Goal: Information Seeking & Learning: Learn about a topic

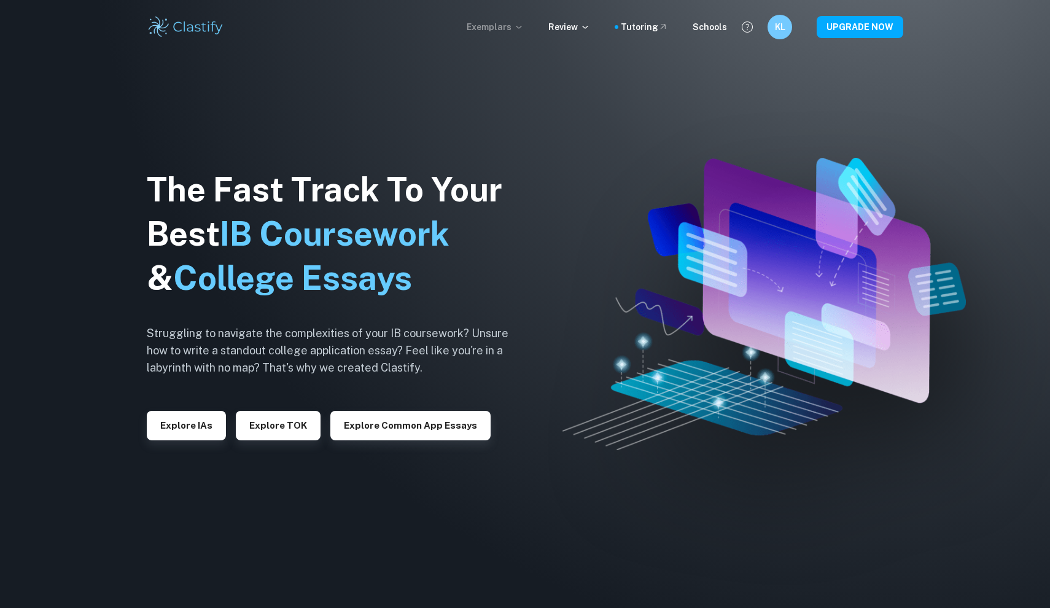
click at [505, 27] on p "Exemplars" at bounding box center [495, 27] width 57 height 14
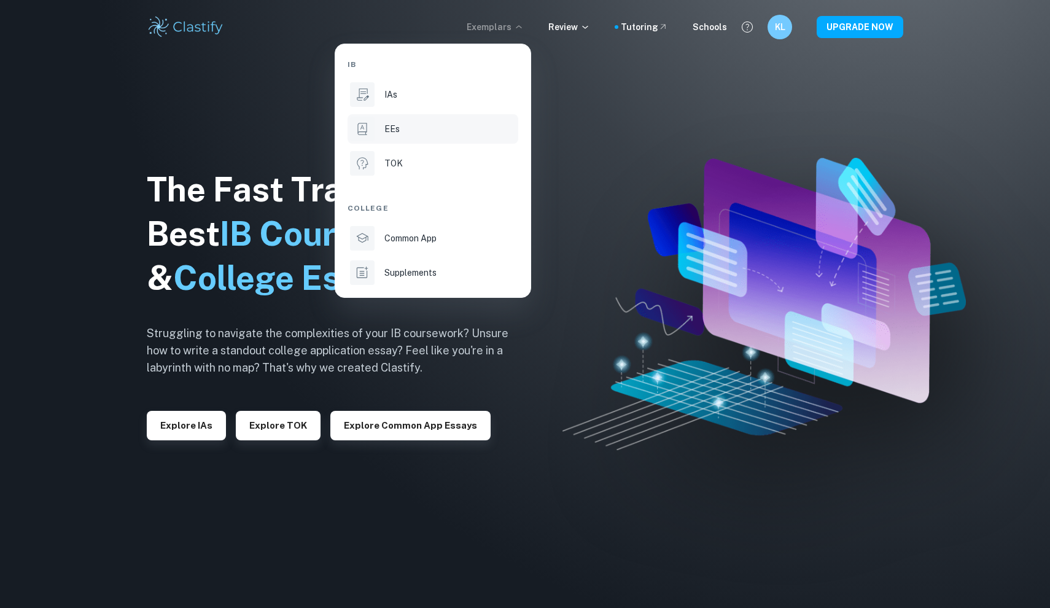
click at [395, 133] on p "EEs" at bounding box center [391, 129] width 15 height 14
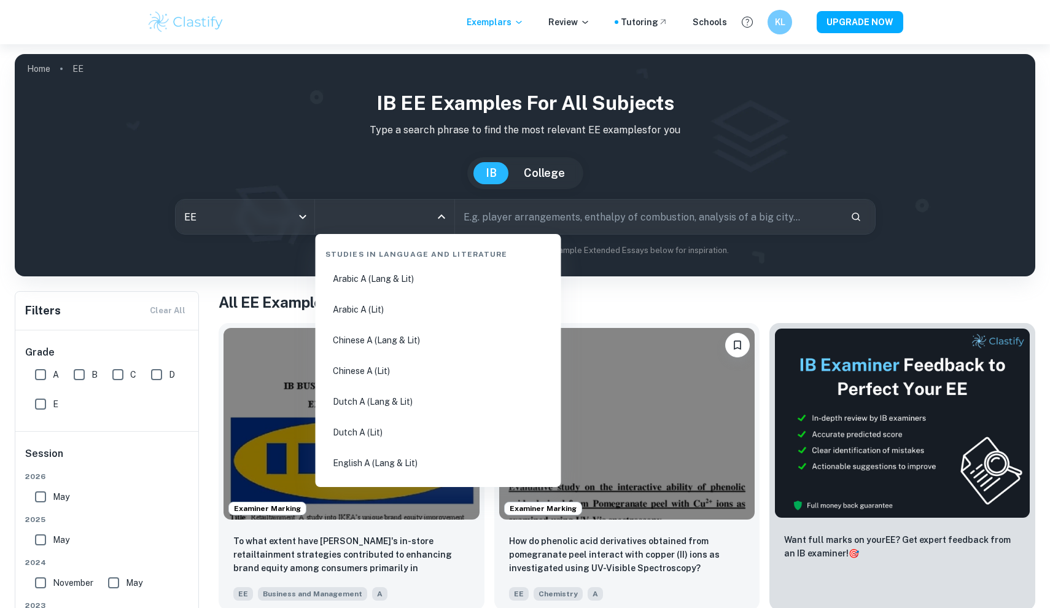
click at [352, 216] on input "All Subjects" at bounding box center [376, 216] width 110 height 23
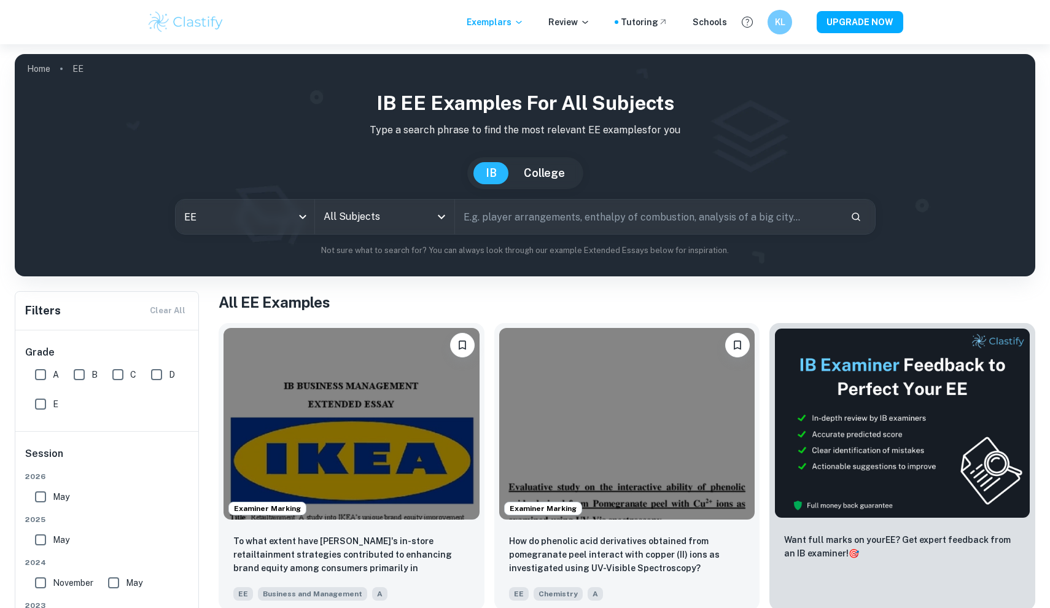
click at [248, 252] on p "Not sure what to search for? You can always look through our example Extended E…" at bounding box center [525, 250] width 1001 height 12
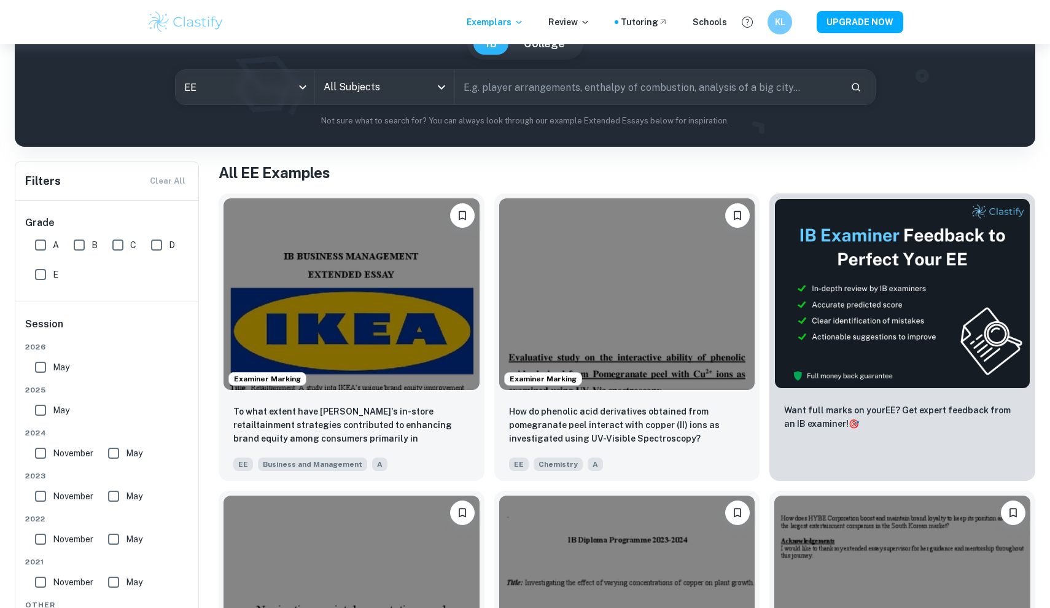
scroll to position [131, 0]
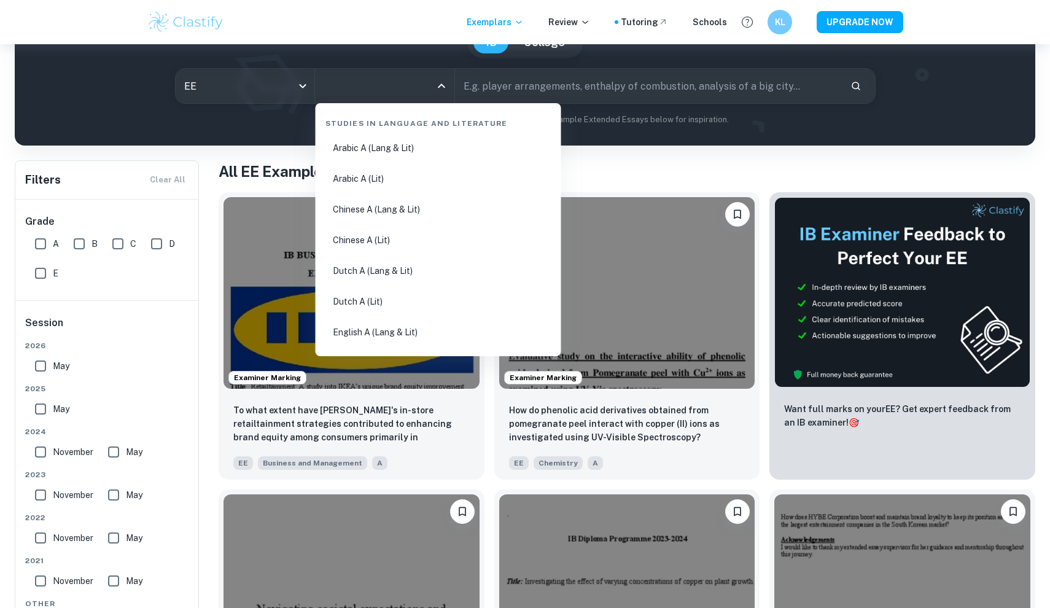
click at [368, 97] on input "All Subjects" at bounding box center [376, 85] width 110 height 23
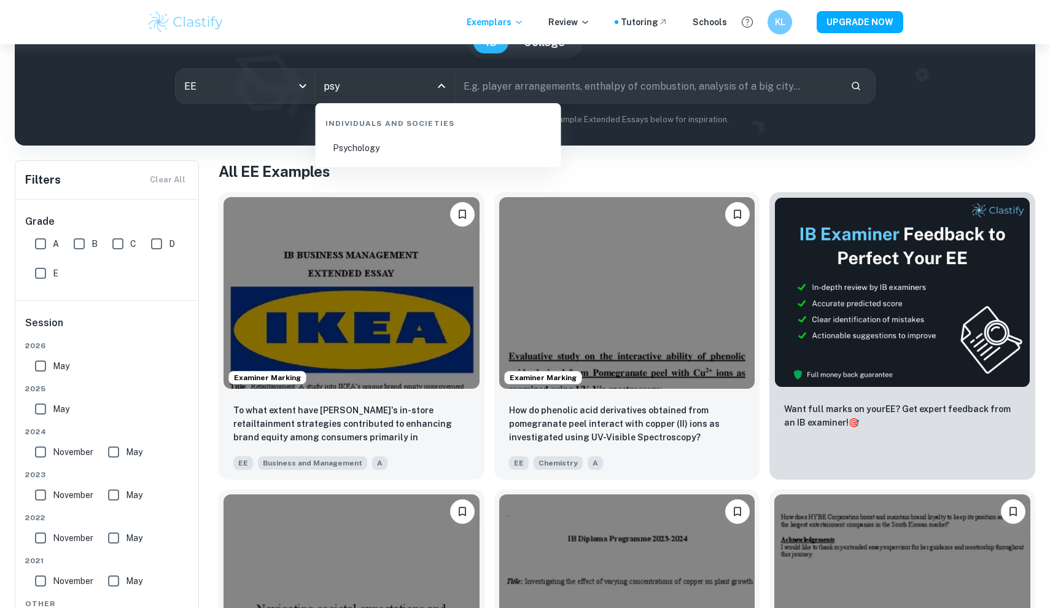
click at [367, 156] on li "Psychology" at bounding box center [439, 148] width 236 height 28
type input "Psychology"
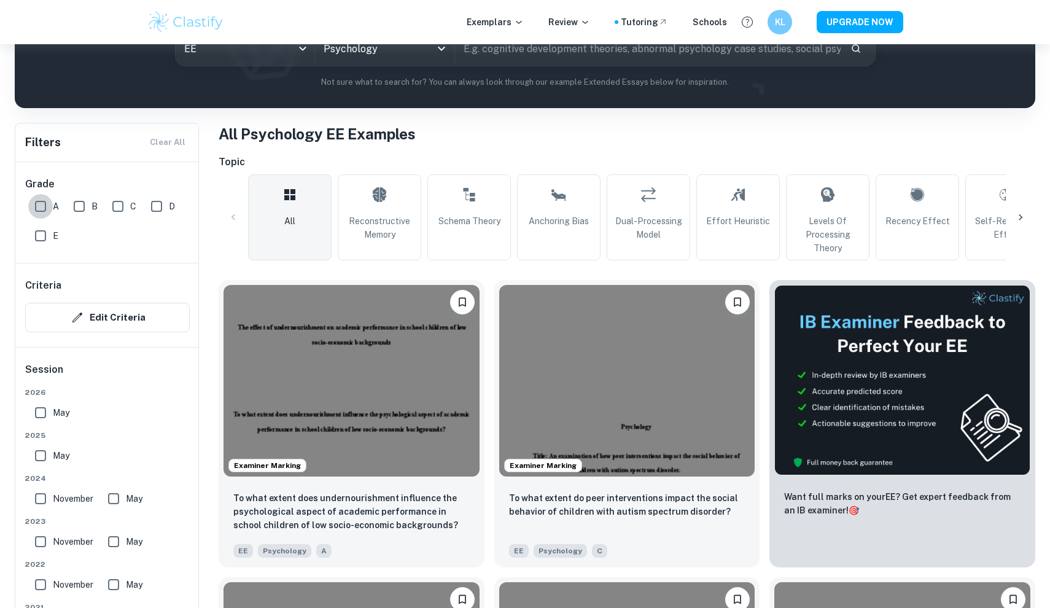
click at [43, 204] on input "A" at bounding box center [40, 206] width 25 height 25
checkbox input "true"
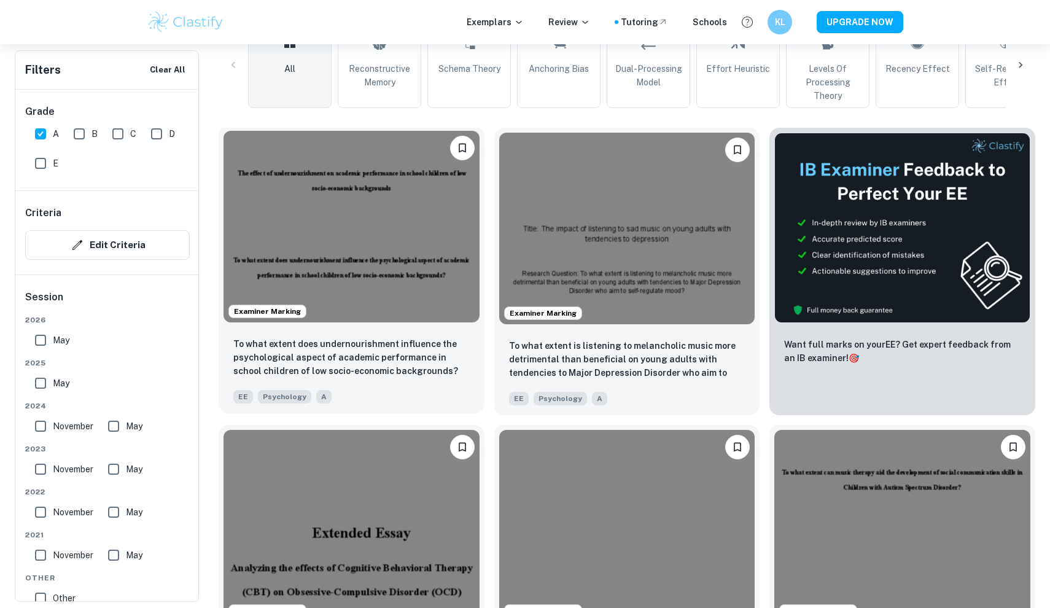
scroll to position [403, 0]
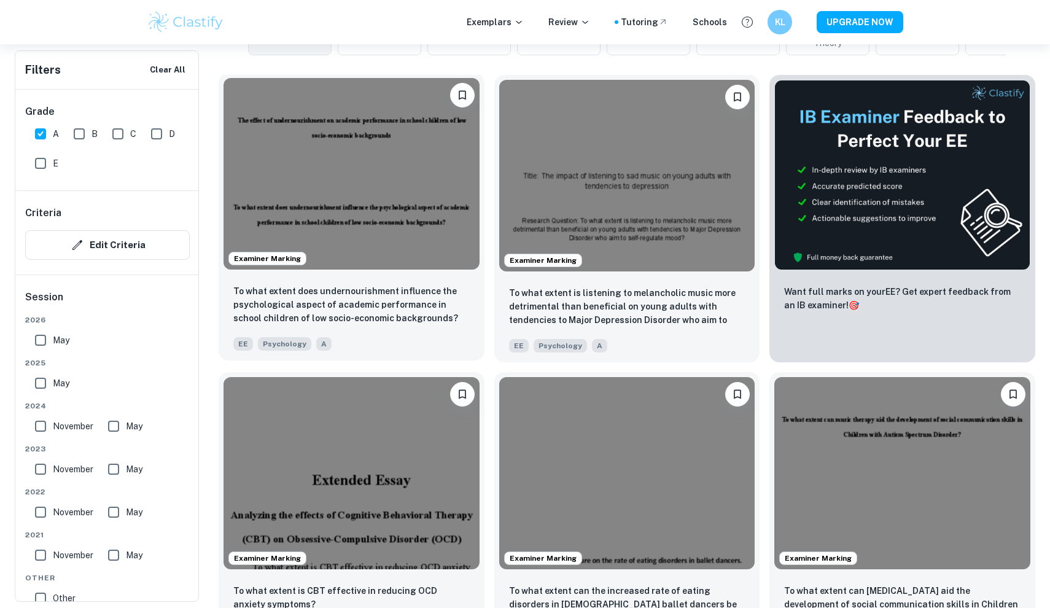
click at [364, 218] on img at bounding box center [352, 174] width 256 height 192
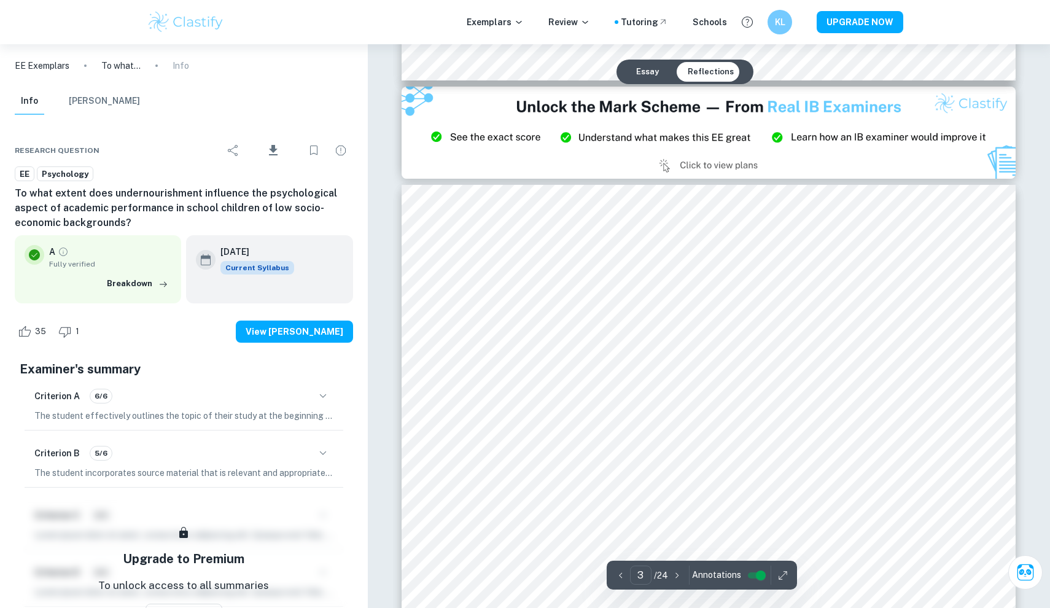
scroll to position [1816, 0]
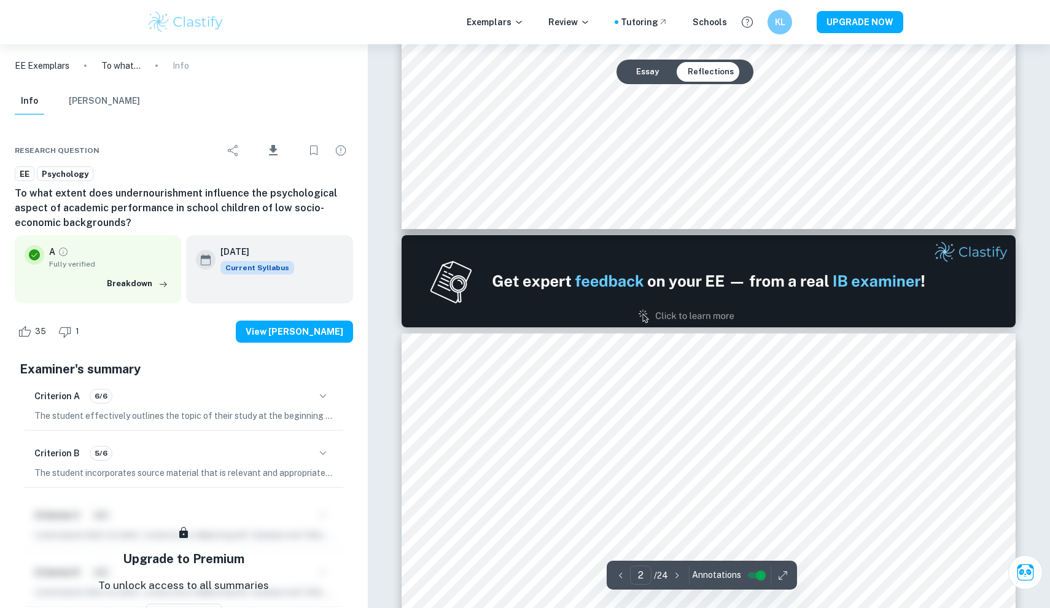
type input "1"
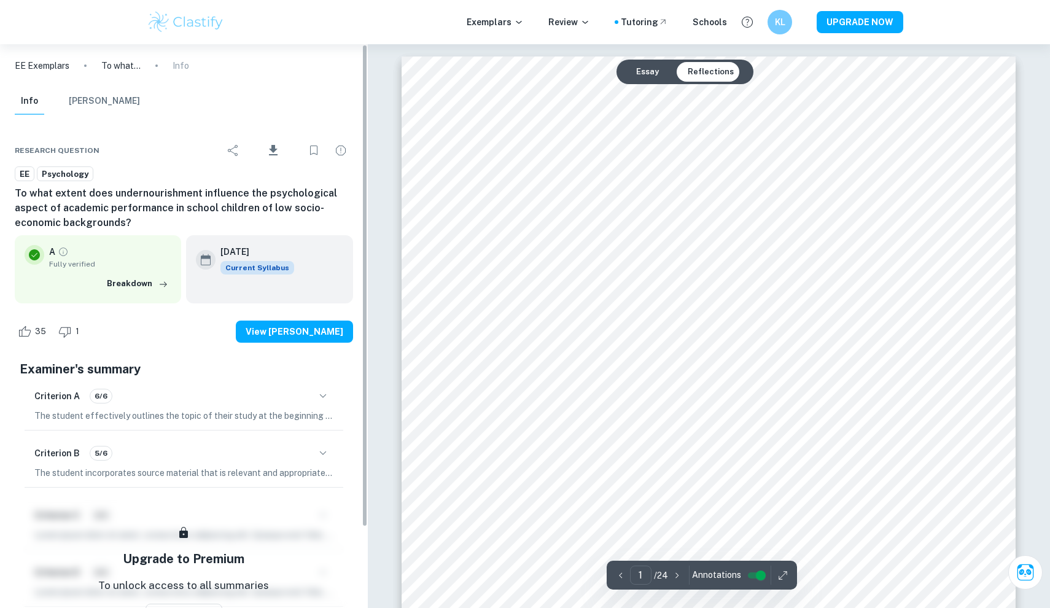
scroll to position [0, 0]
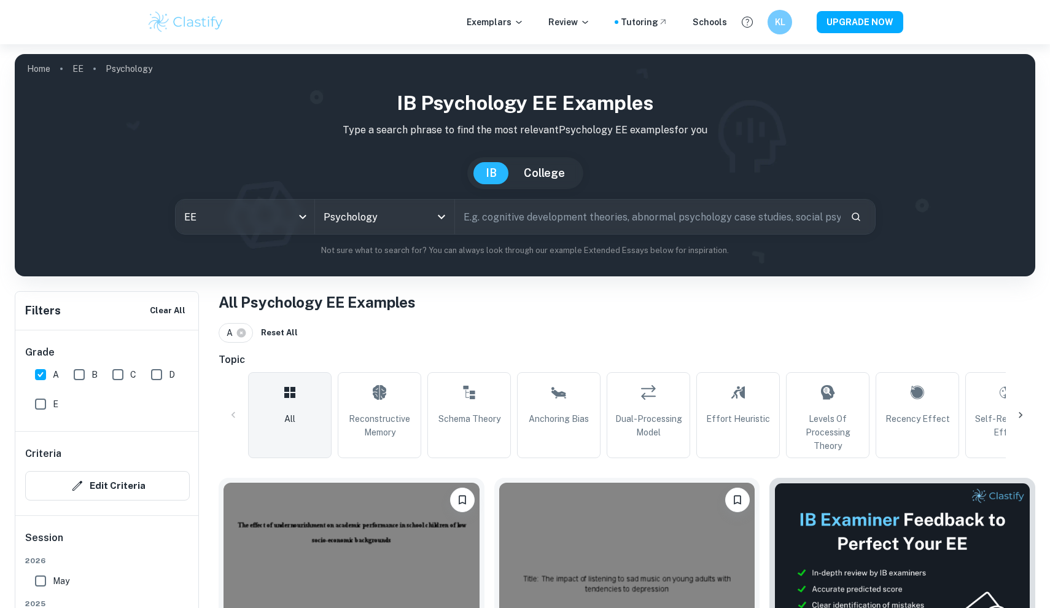
click at [556, 222] on input "text" at bounding box center [647, 217] width 385 height 34
type input "p"
type input "self esteem"
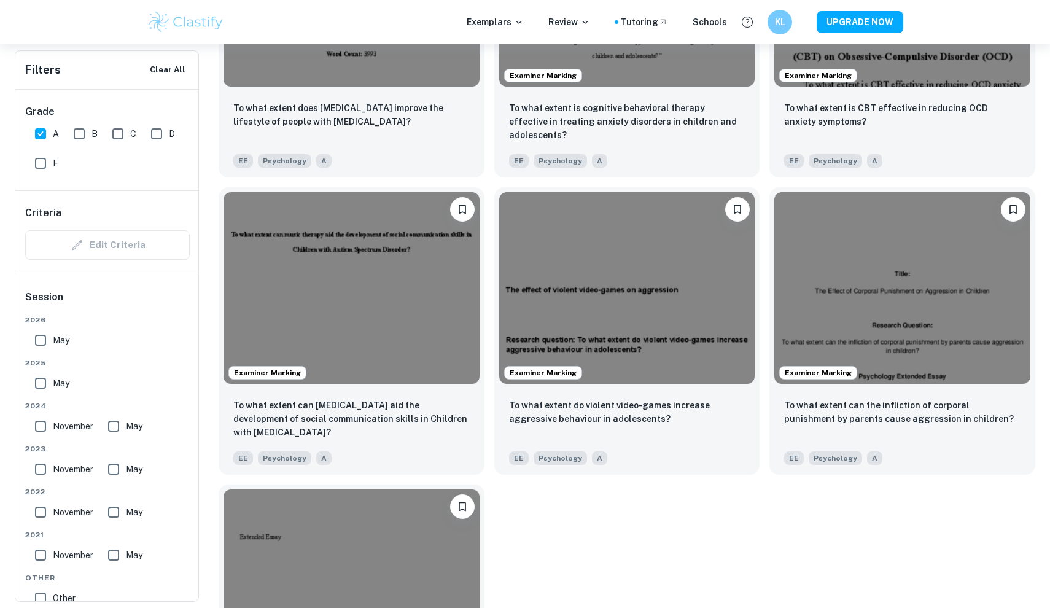
scroll to position [1490, 0]
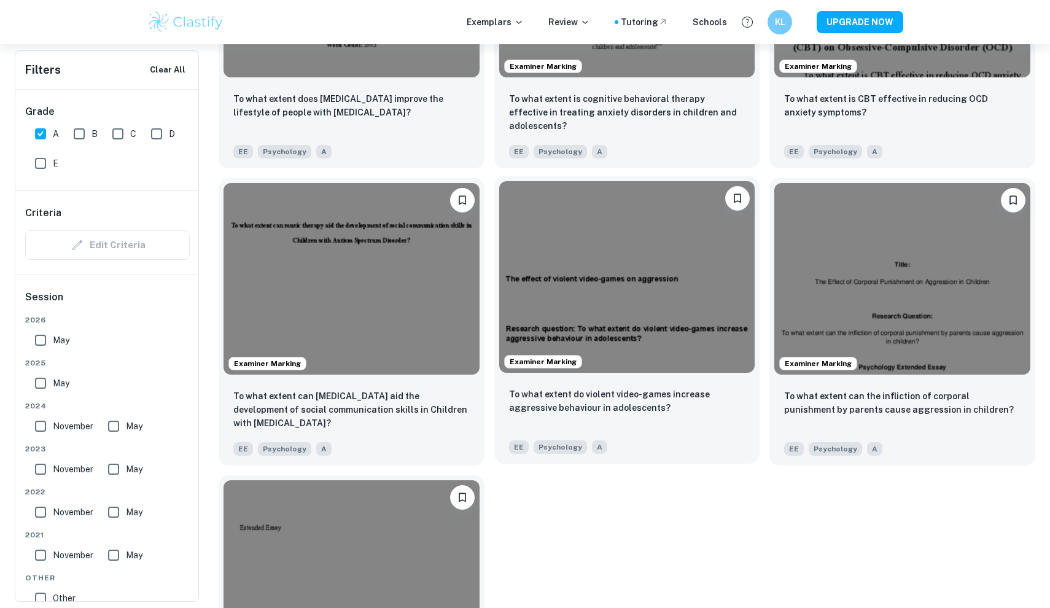
click at [557, 298] on img at bounding box center [627, 277] width 256 height 192
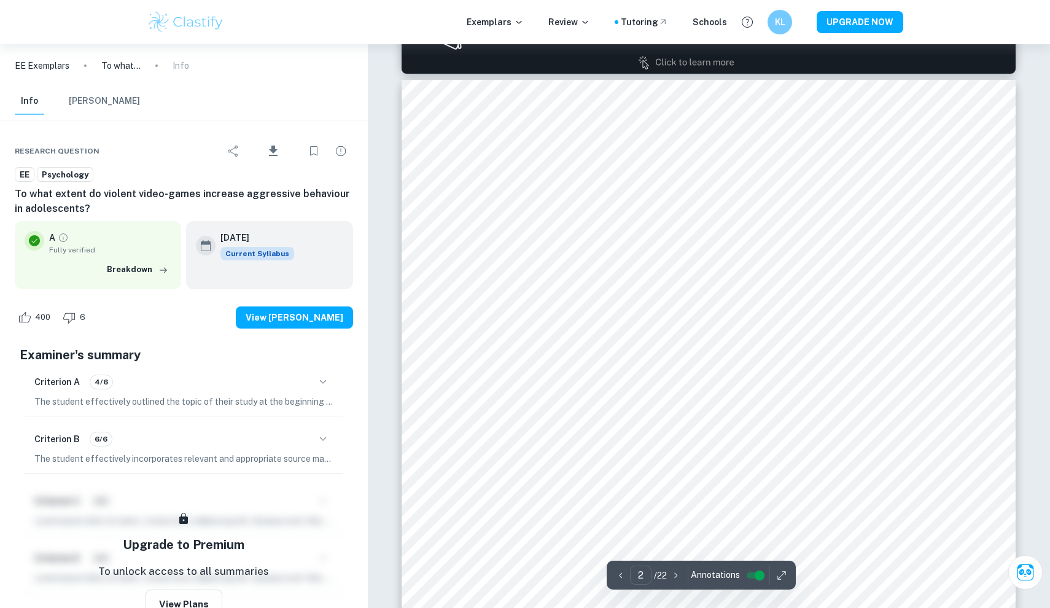
scroll to position [1030, 1]
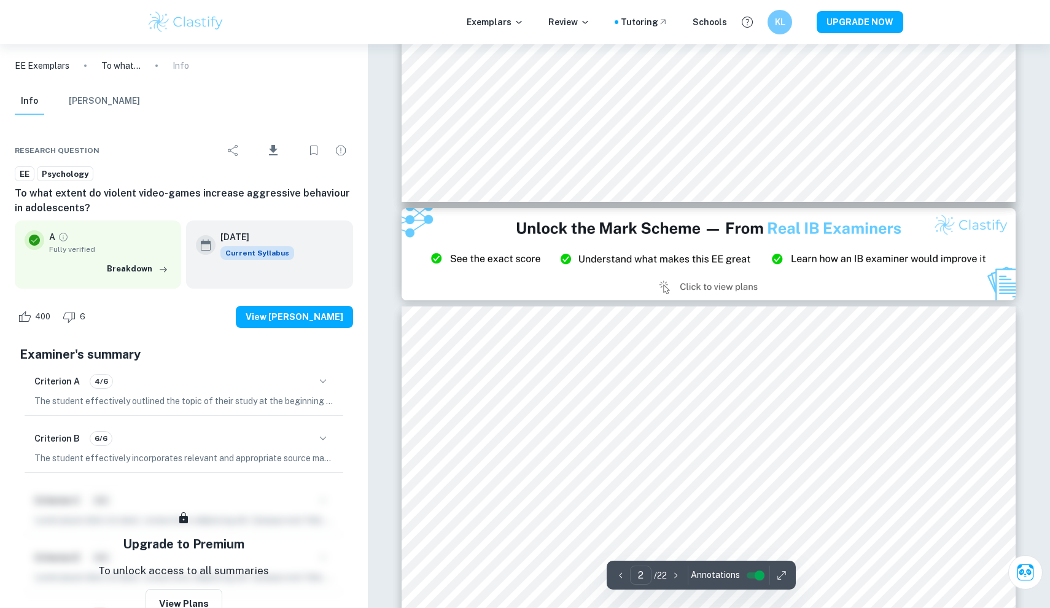
type input "3"
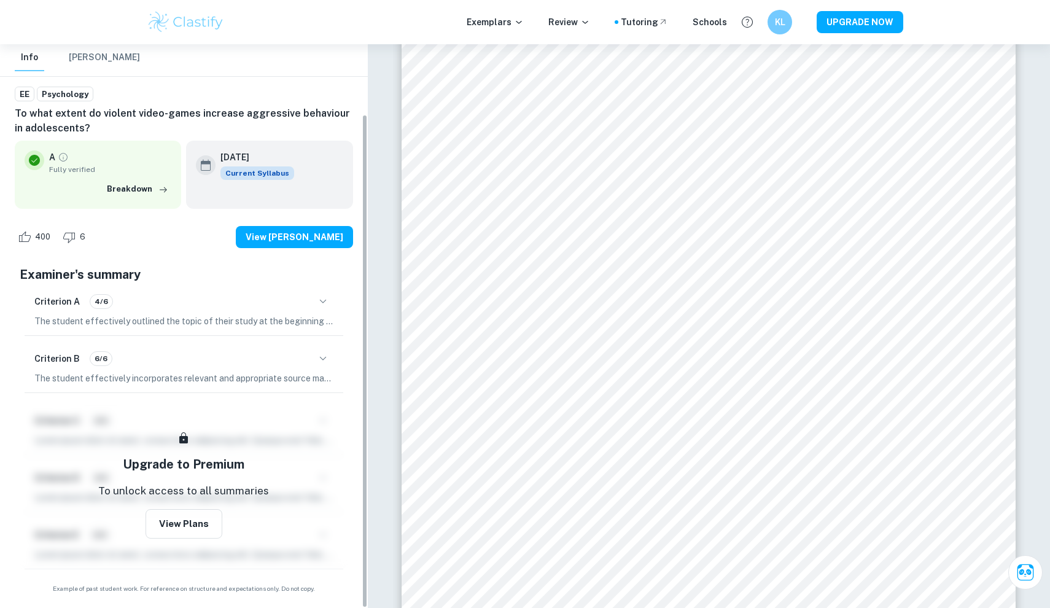
scroll to position [80, 0]
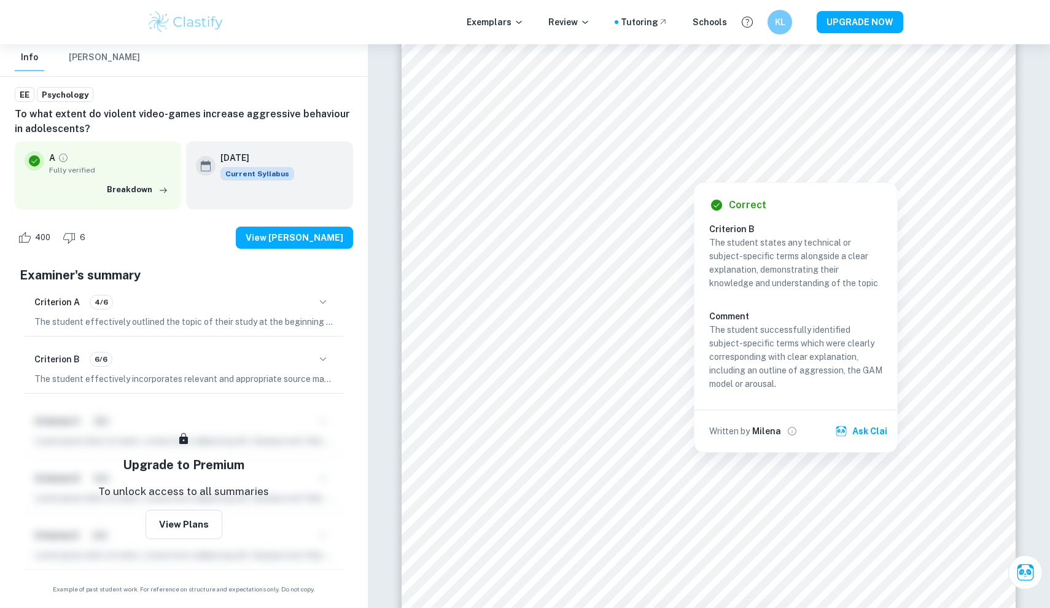
click at [851, 430] on button "Ask Clai" at bounding box center [863, 431] width 60 height 22
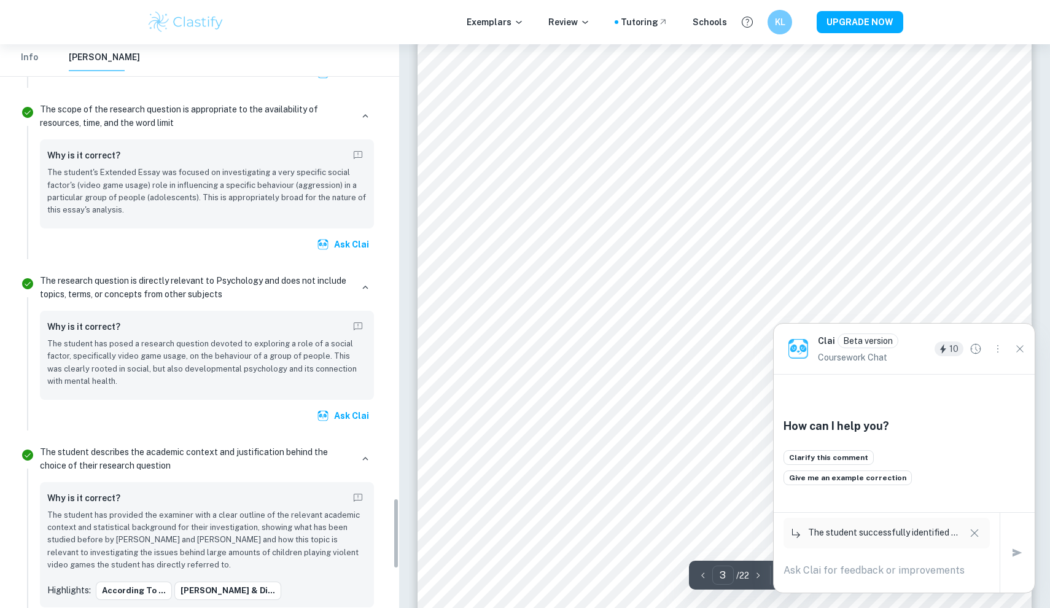
scroll to position [3590, 0]
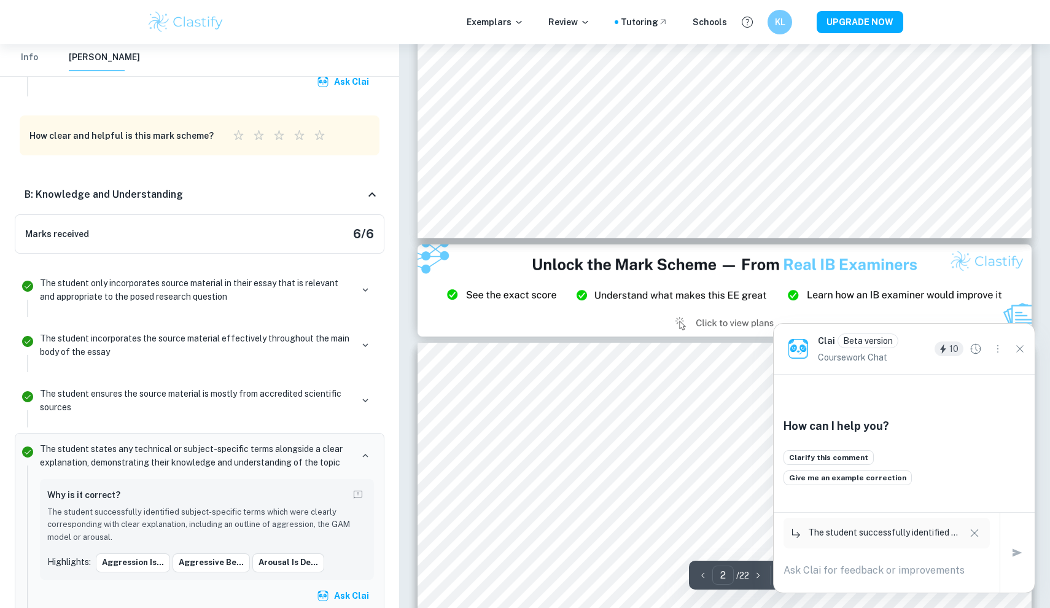
type input "3"
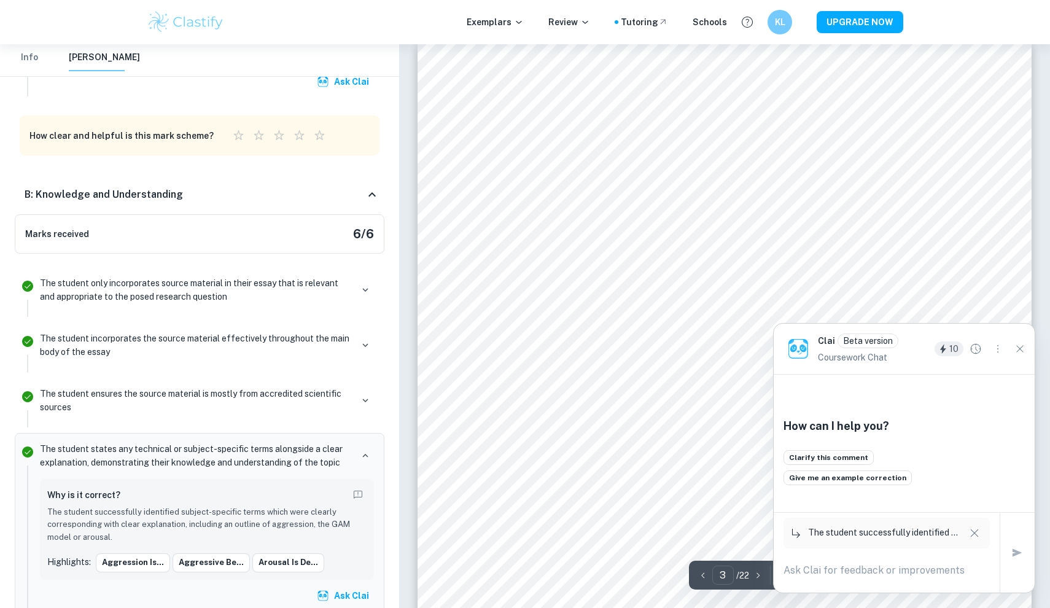
scroll to position [1862, 0]
click at [947, 184] on div at bounding box center [943, 189] width 25 height 29
click at [1017, 347] on icon "Close" at bounding box center [1020, 349] width 14 height 14
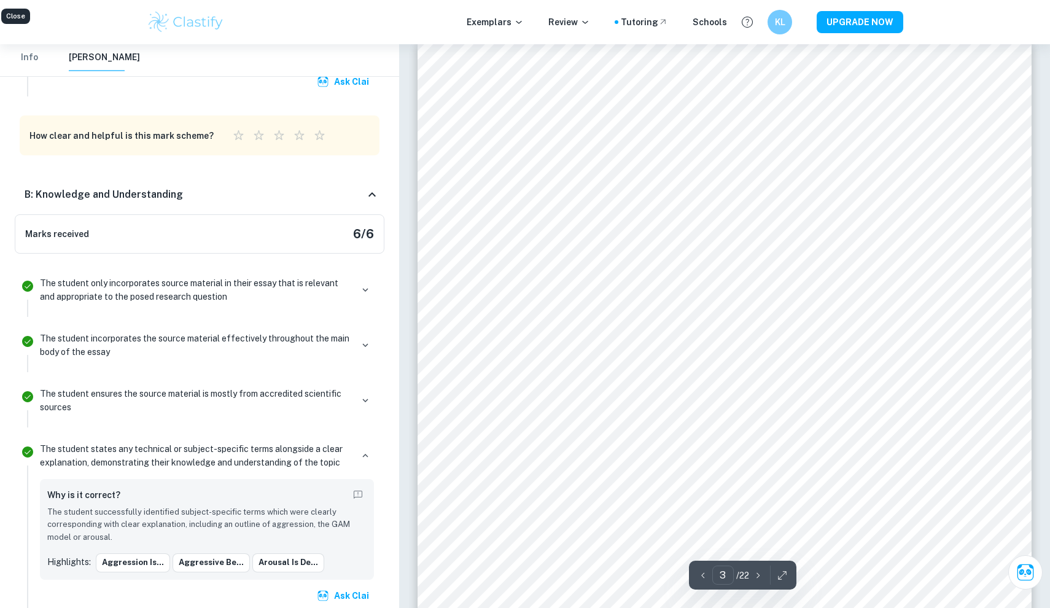
scroll to position [90, 0]
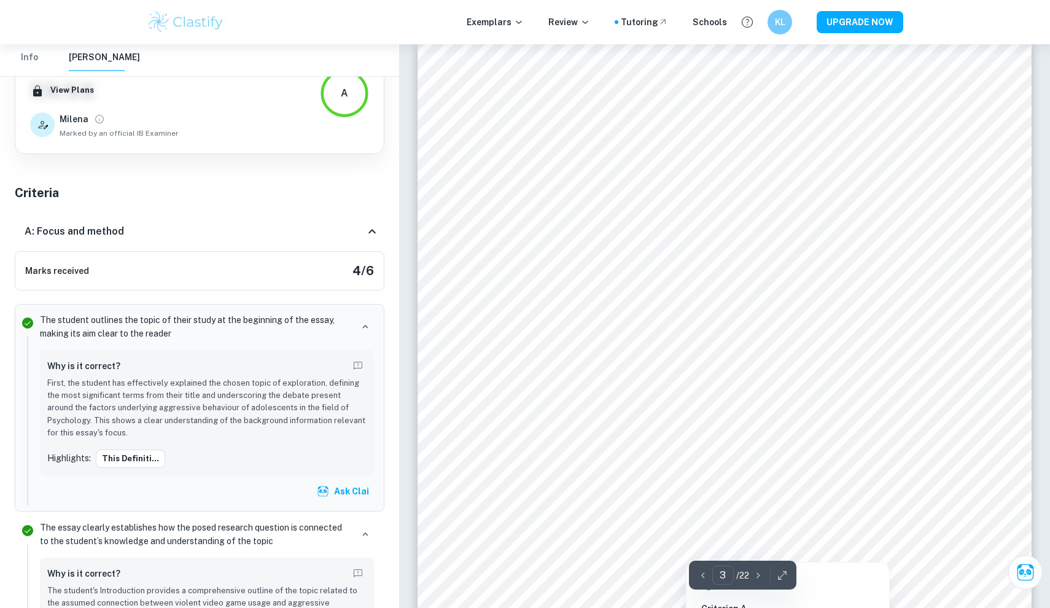
click at [936, 241] on div at bounding box center [724, 239] width 465 height 44
click at [940, 241] on div at bounding box center [724, 239] width 465 height 44
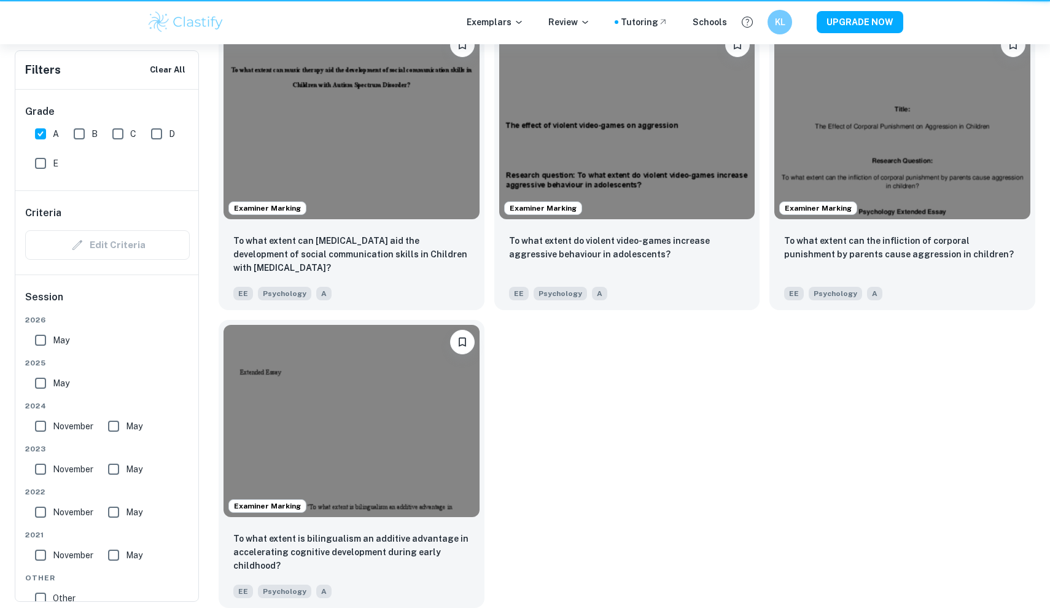
scroll to position [1490, 0]
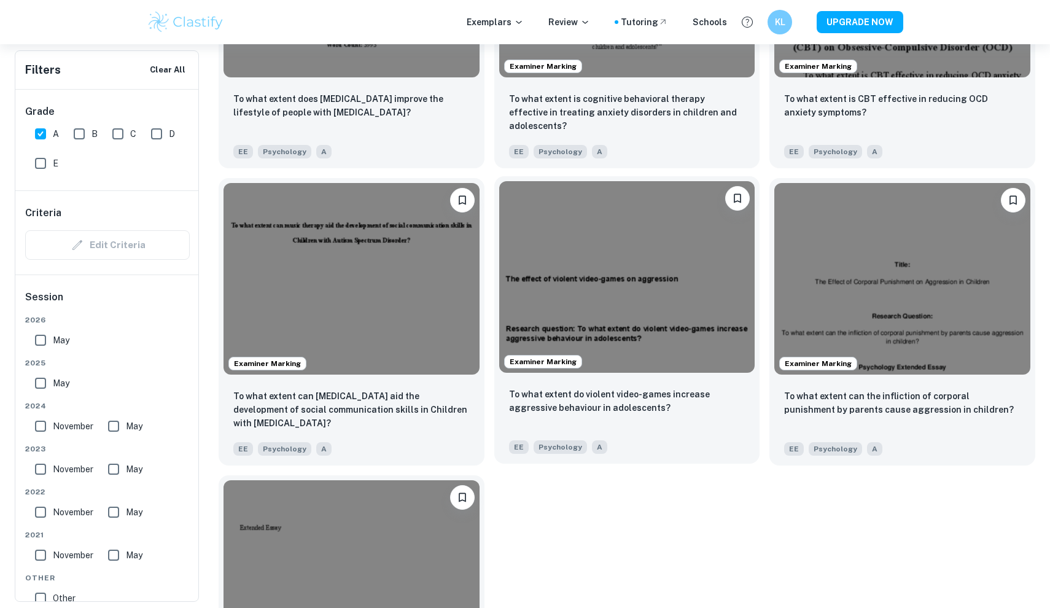
click at [616, 326] on img at bounding box center [627, 277] width 256 height 192
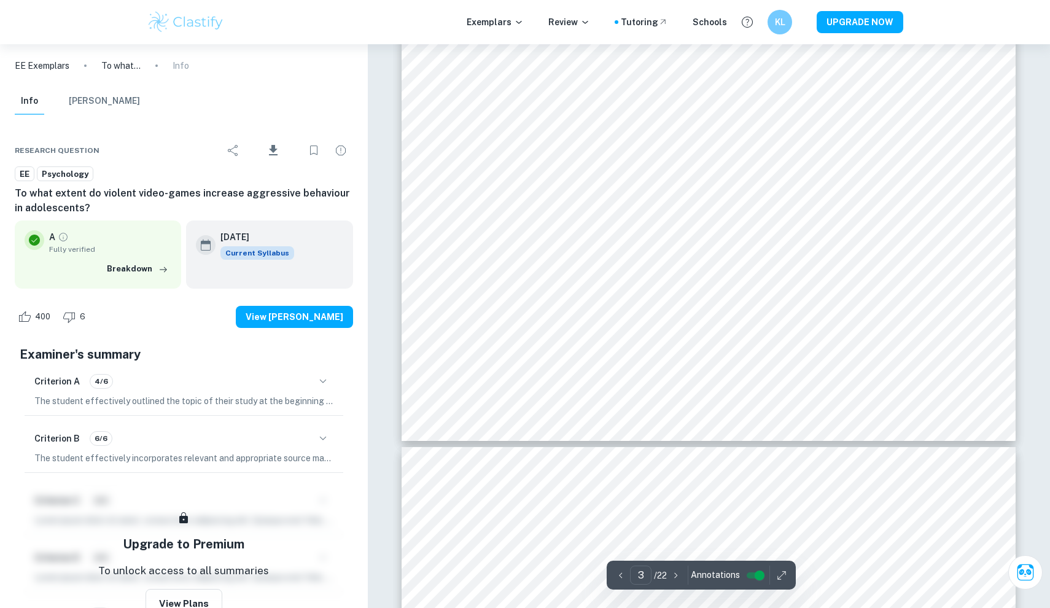
scroll to position [2403, 0]
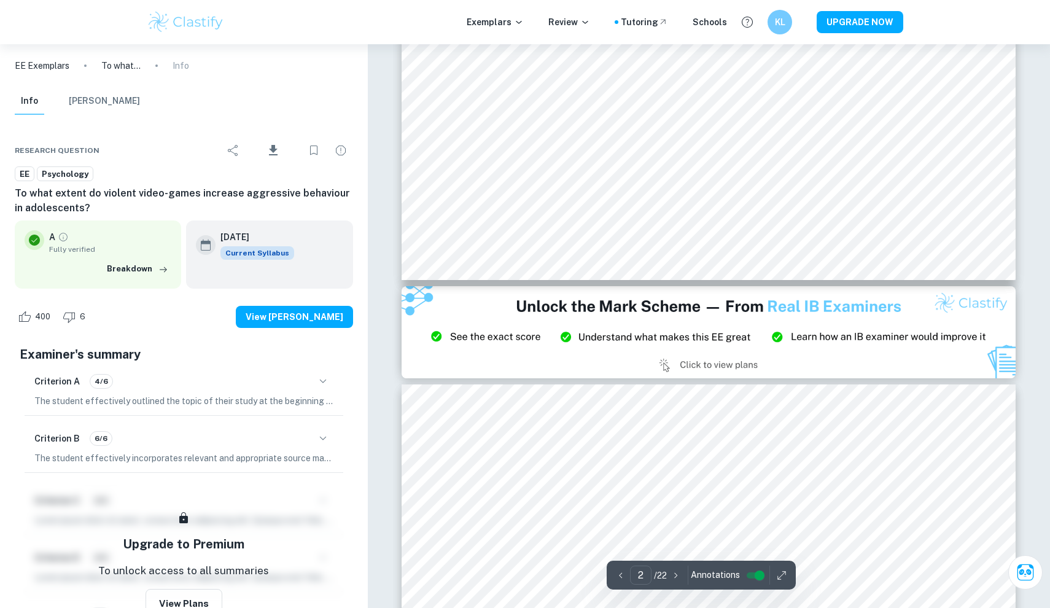
type input "3"
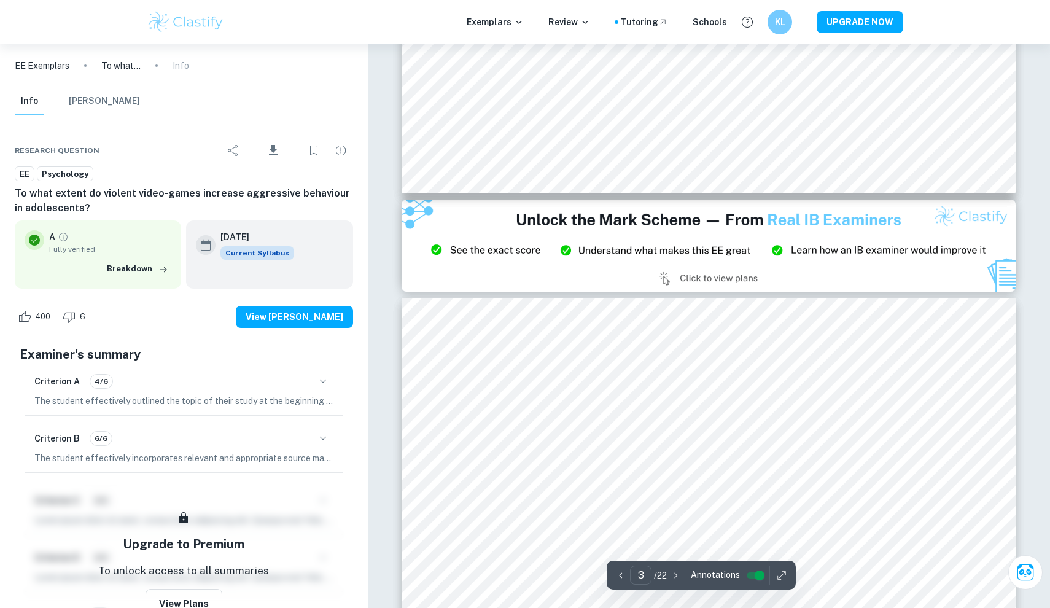
scroll to position [1747, 0]
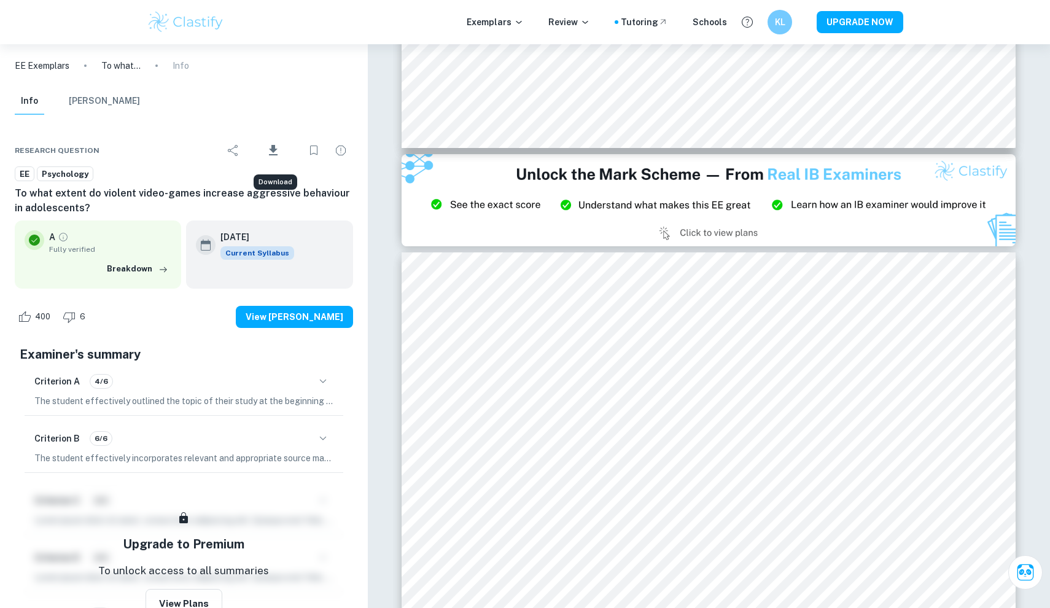
click at [277, 147] on icon "Download" at bounding box center [273, 150] width 15 height 15
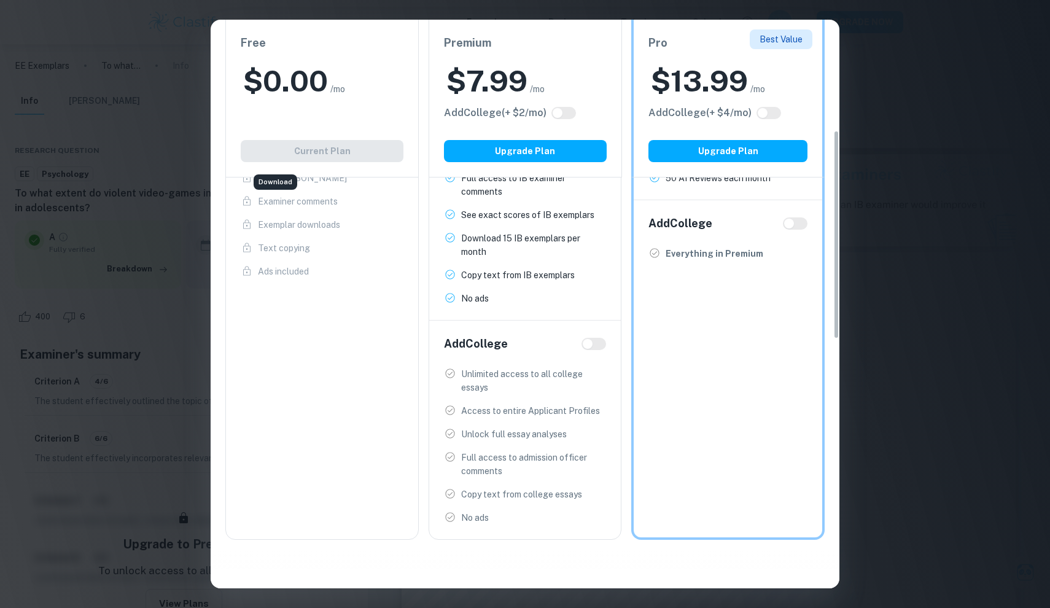
scroll to position [308, 0]
click at [597, 341] on input "checkbox" at bounding box center [587, 342] width 29 height 10
checkbox input "true"
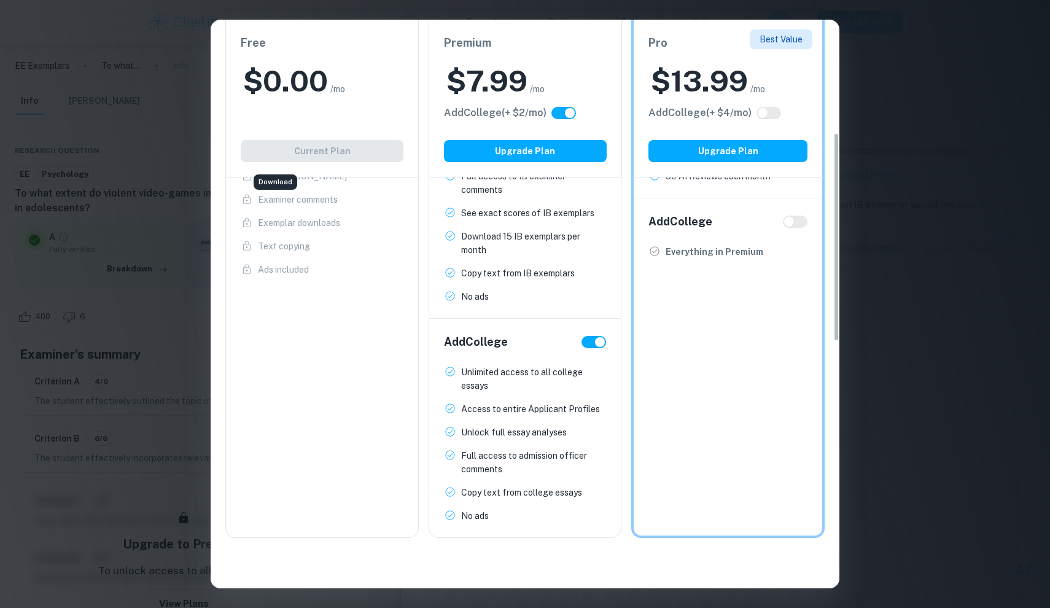
checkbox input "true"
click at [596, 341] on input "checkbox" at bounding box center [599, 342] width 29 height 10
checkbox input "false"
click at [596, 341] on input "checkbox" at bounding box center [587, 342] width 29 height 10
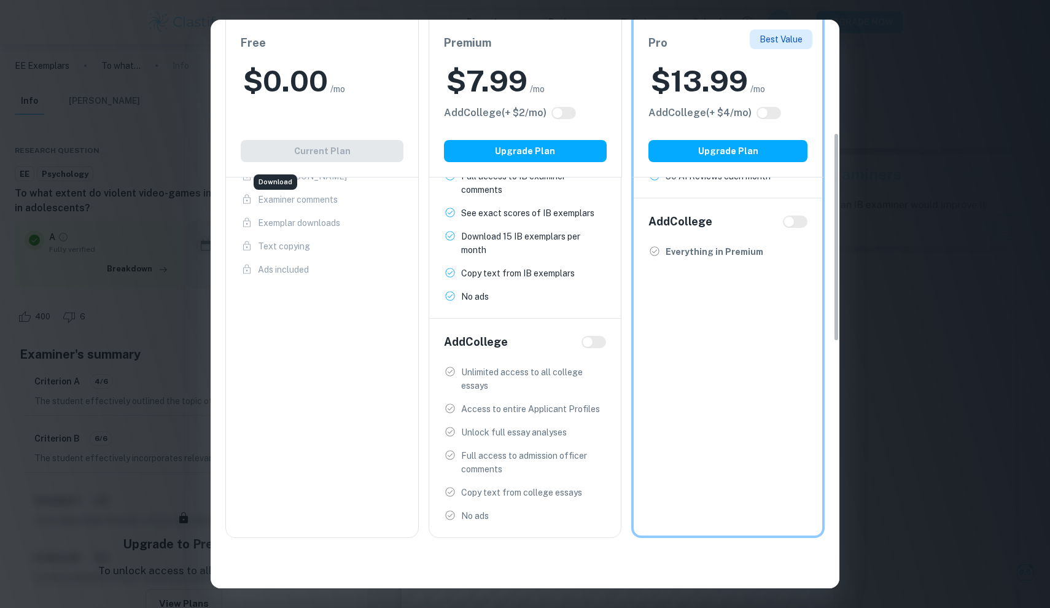
checkbox input "true"
click at [793, 226] on input "checkbox" at bounding box center [788, 222] width 29 height 10
checkbox input "true"
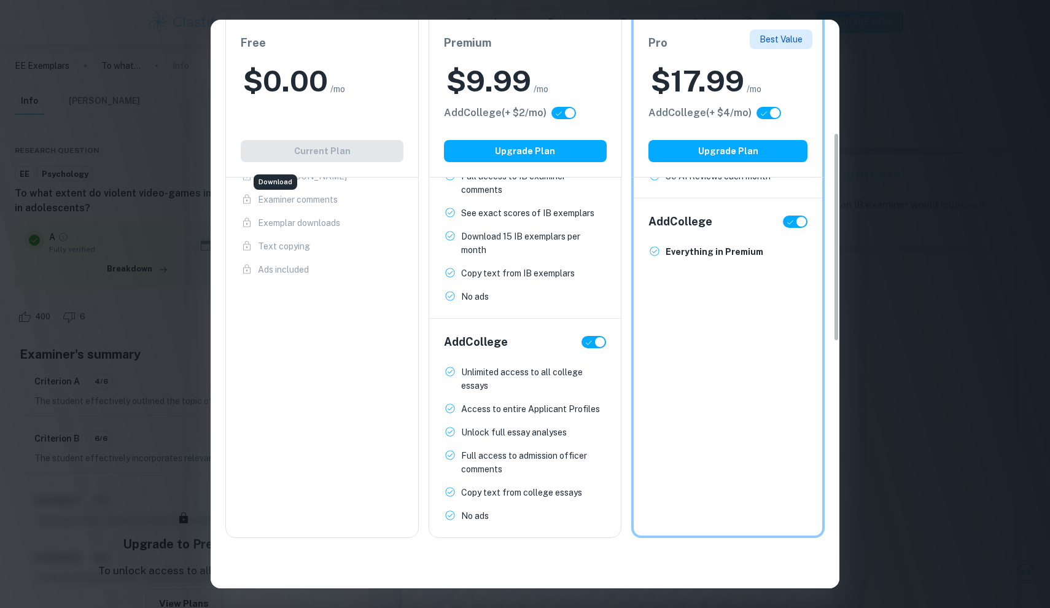
click at [793, 225] on input "checkbox" at bounding box center [801, 222] width 29 height 10
checkbox input "false"
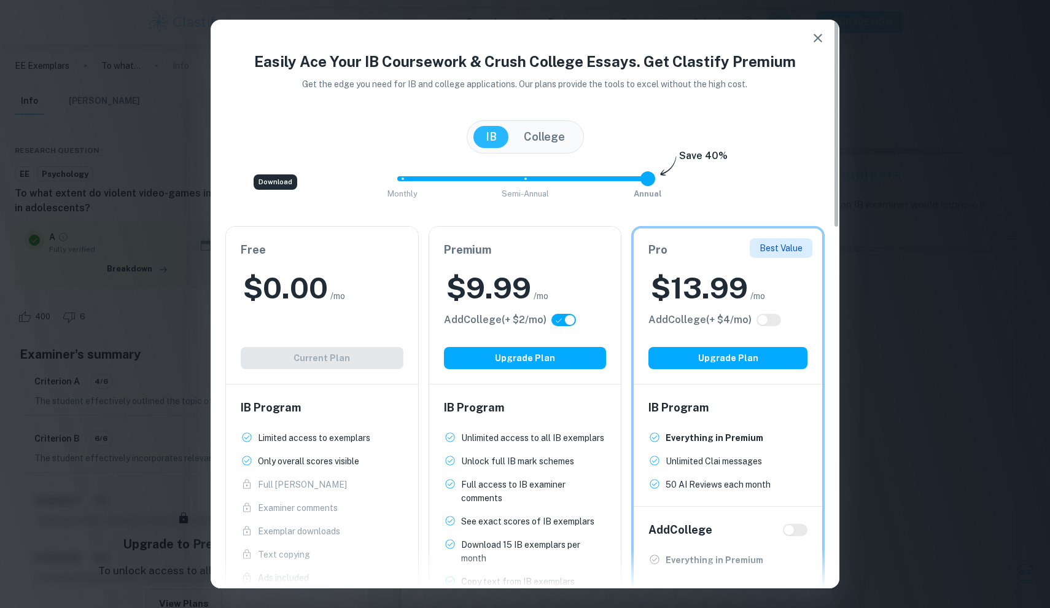
scroll to position [0, 0]
click at [819, 33] on icon "button" at bounding box center [818, 38] width 15 height 15
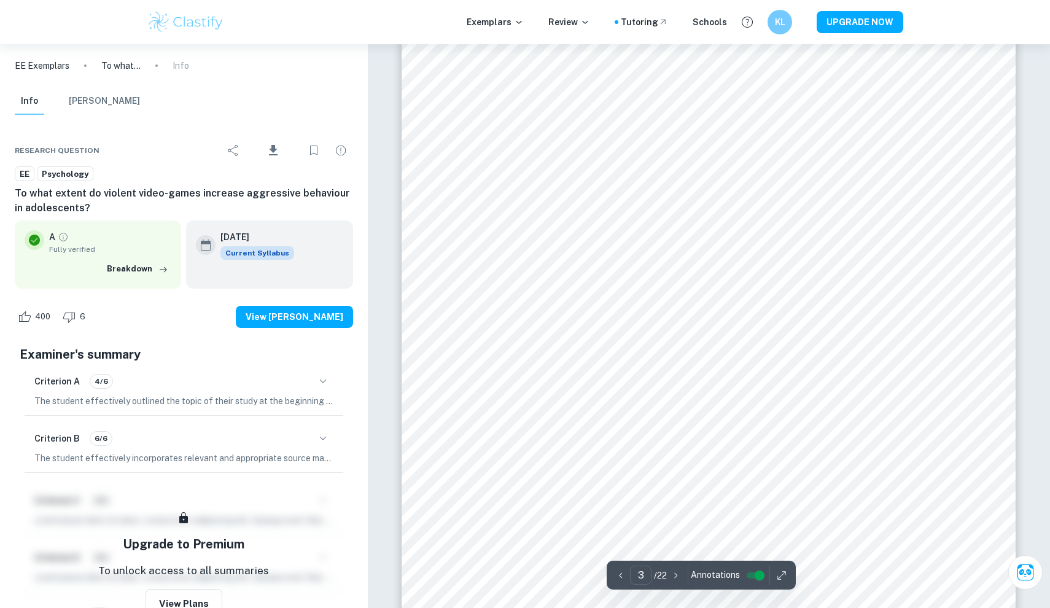
scroll to position [2001, 0]
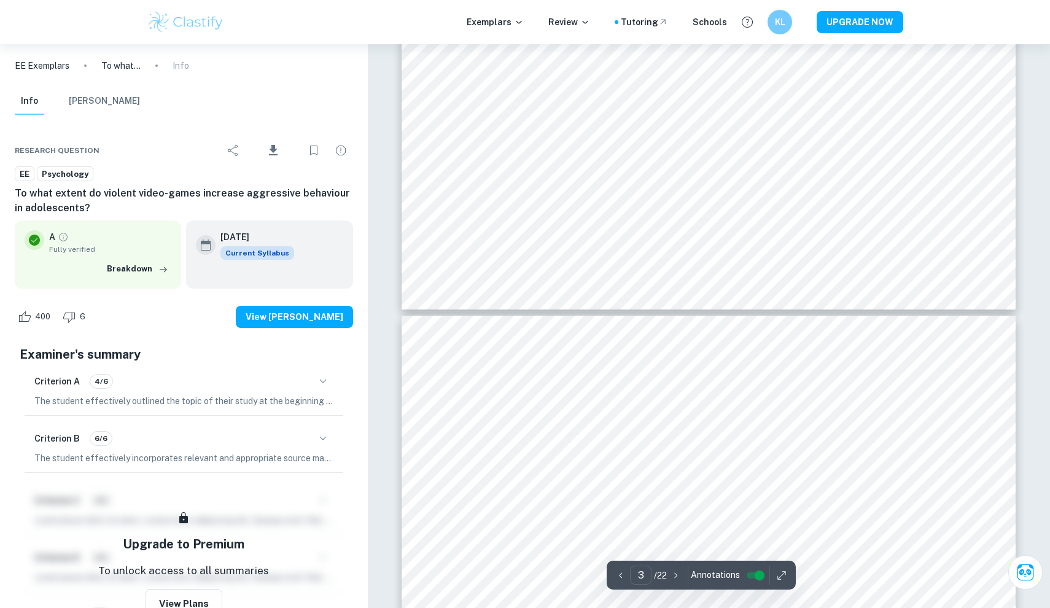
type input "4"
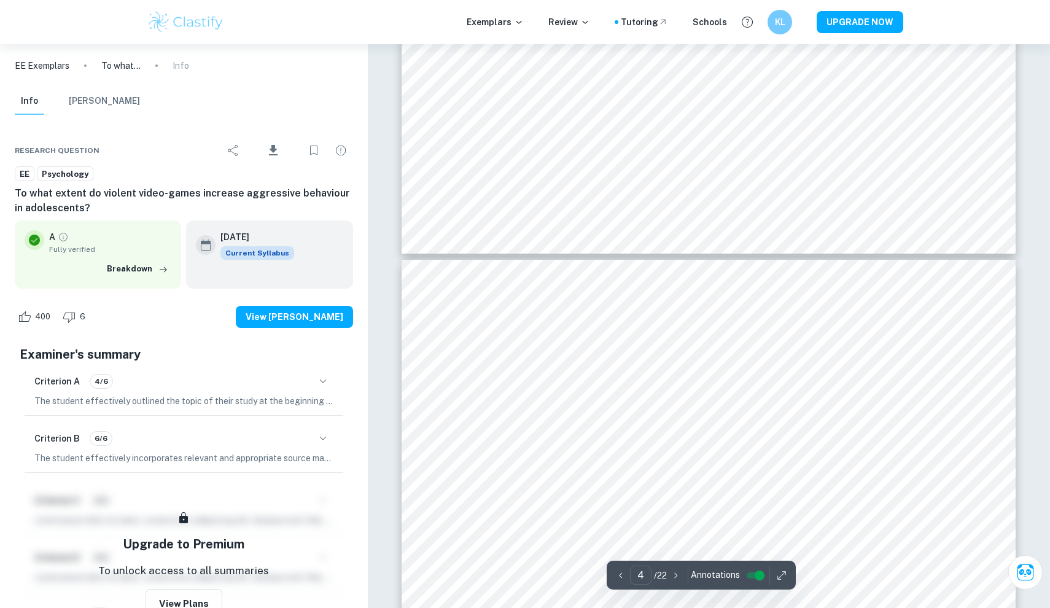
scroll to position [2516, 0]
click at [758, 578] on input "controlled" at bounding box center [759, 575] width 44 height 15
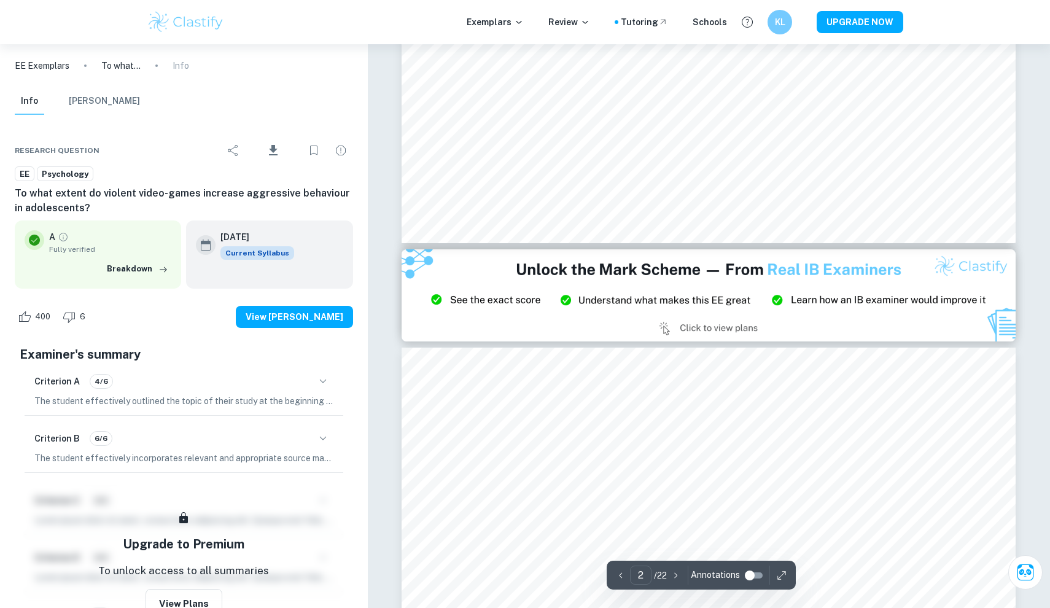
type input "3"
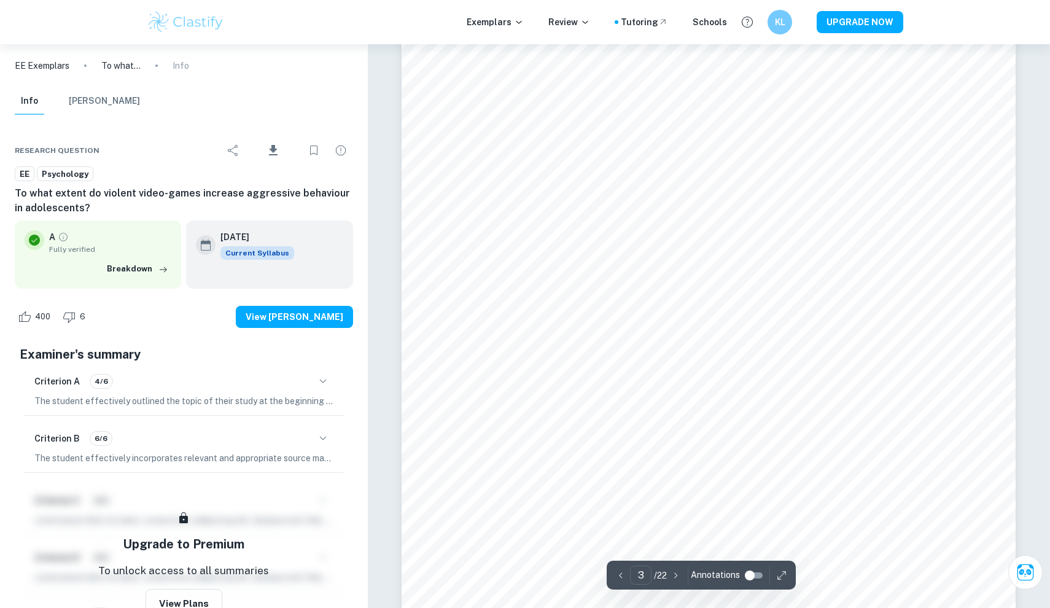
scroll to position [1943, 0]
